Goal: Task Accomplishment & Management: Complete application form

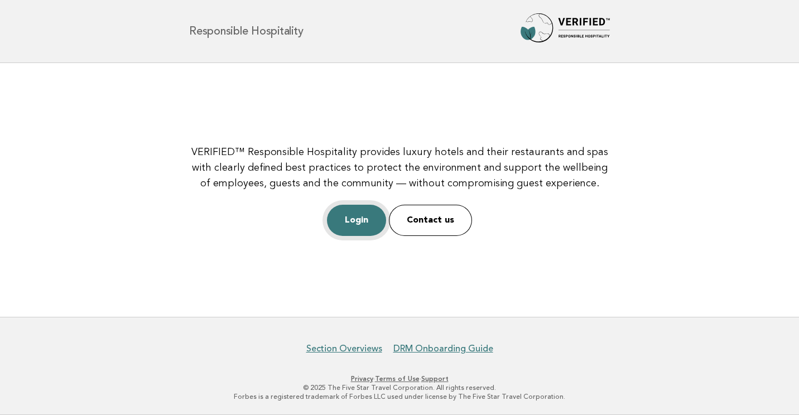
click at [346, 214] on link "Login" at bounding box center [356, 220] width 59 height 31
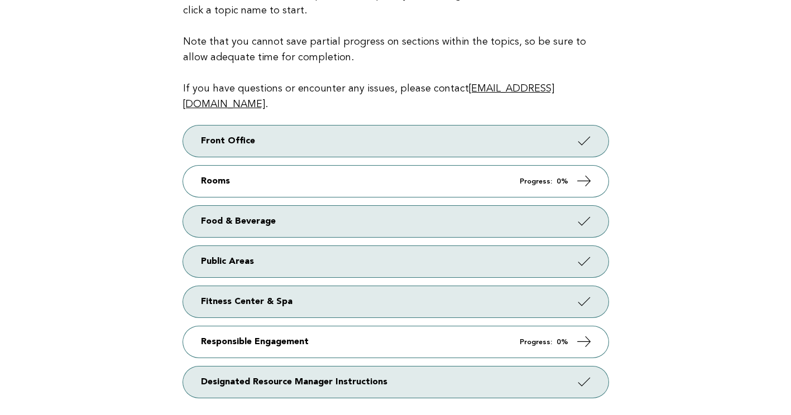
scroll to position [167, 0]
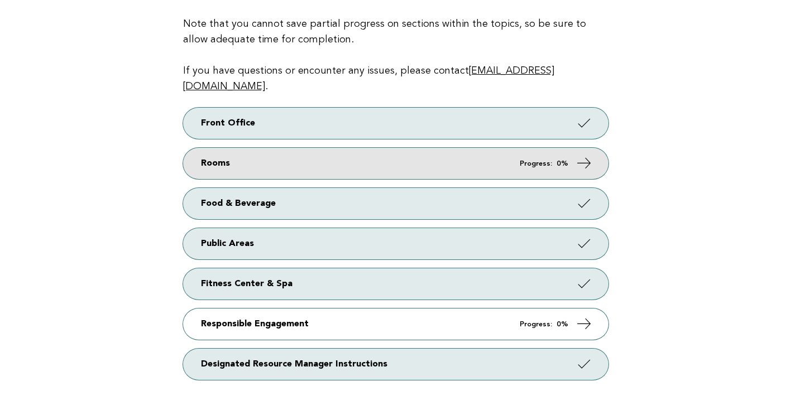
click at [586, 155] on icon at bounding box center [584, 163] width 16 height 16
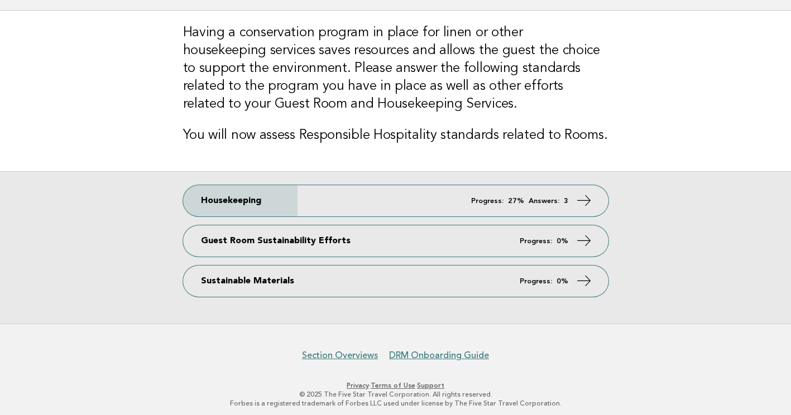
scroll to position [78, 0]
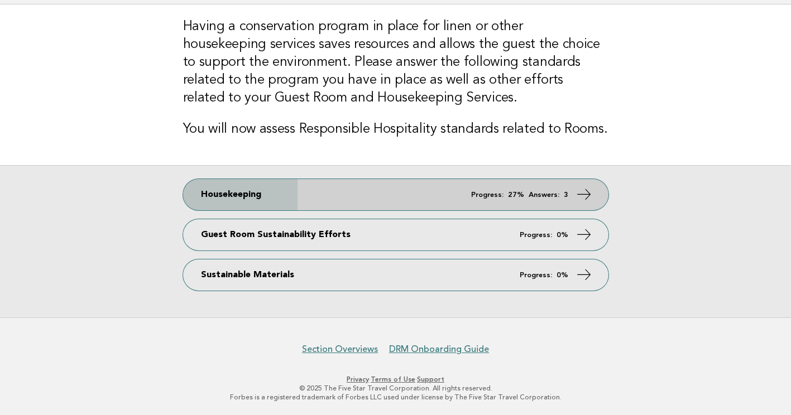
click at [584, 190] on icon at bounding box center [584, 194] width 16 height 16
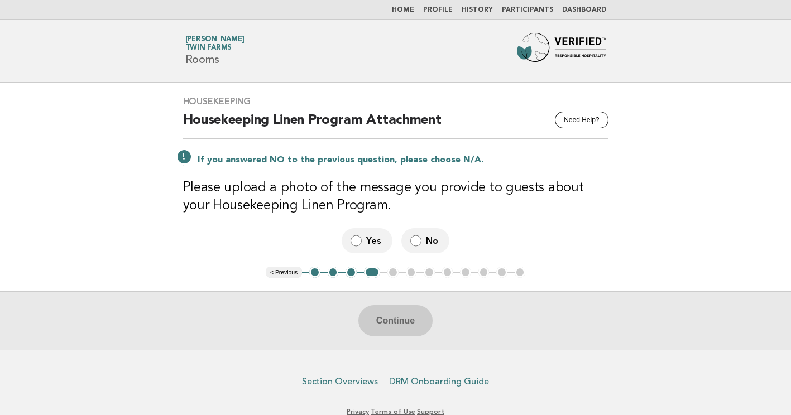
scroll to position [32, 0]
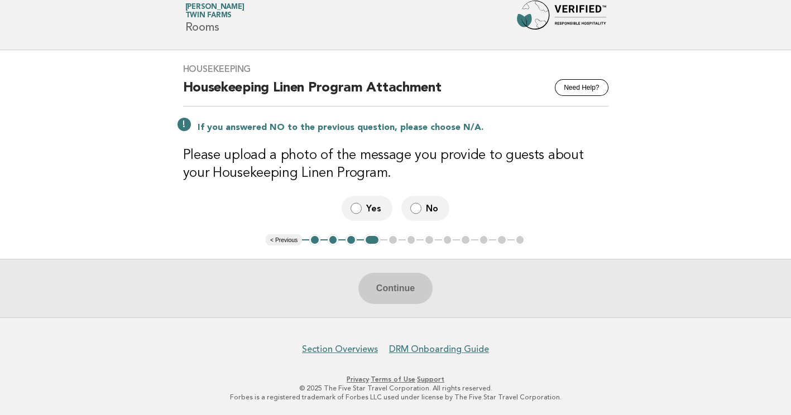
click at [279, 240] on button "< Previous" at bounding box center [284, 239] width 36 height 11
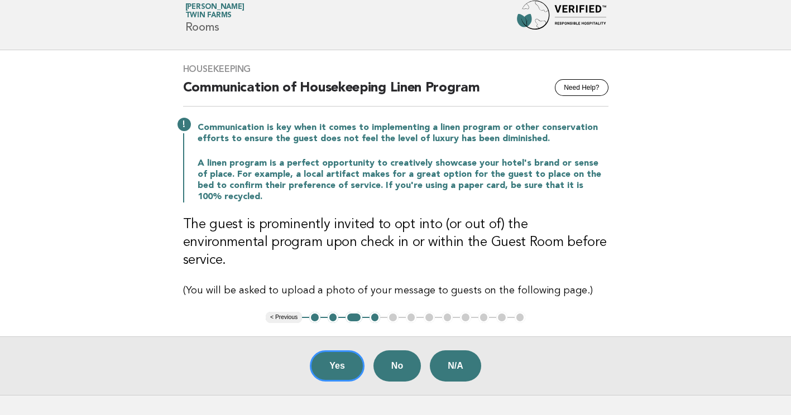
click at [289, 312] on button "< Previous" at bounding box center [284, 317] width 36 height 11
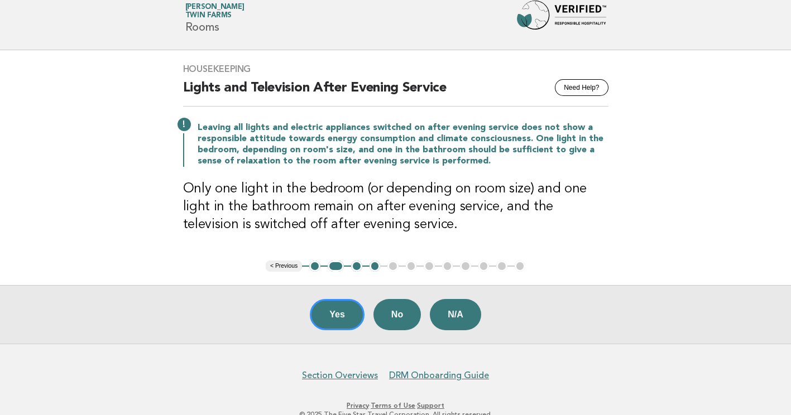
click at [285, 269] on button "< Previous" at bounding box center [284, 266] width 36 height 11
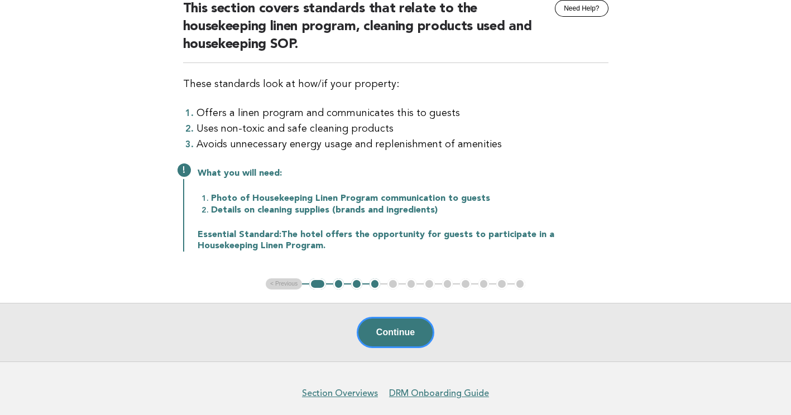
scroll to position [155, 0]
